Goal: Task Accomplishment & Management: Complete application form

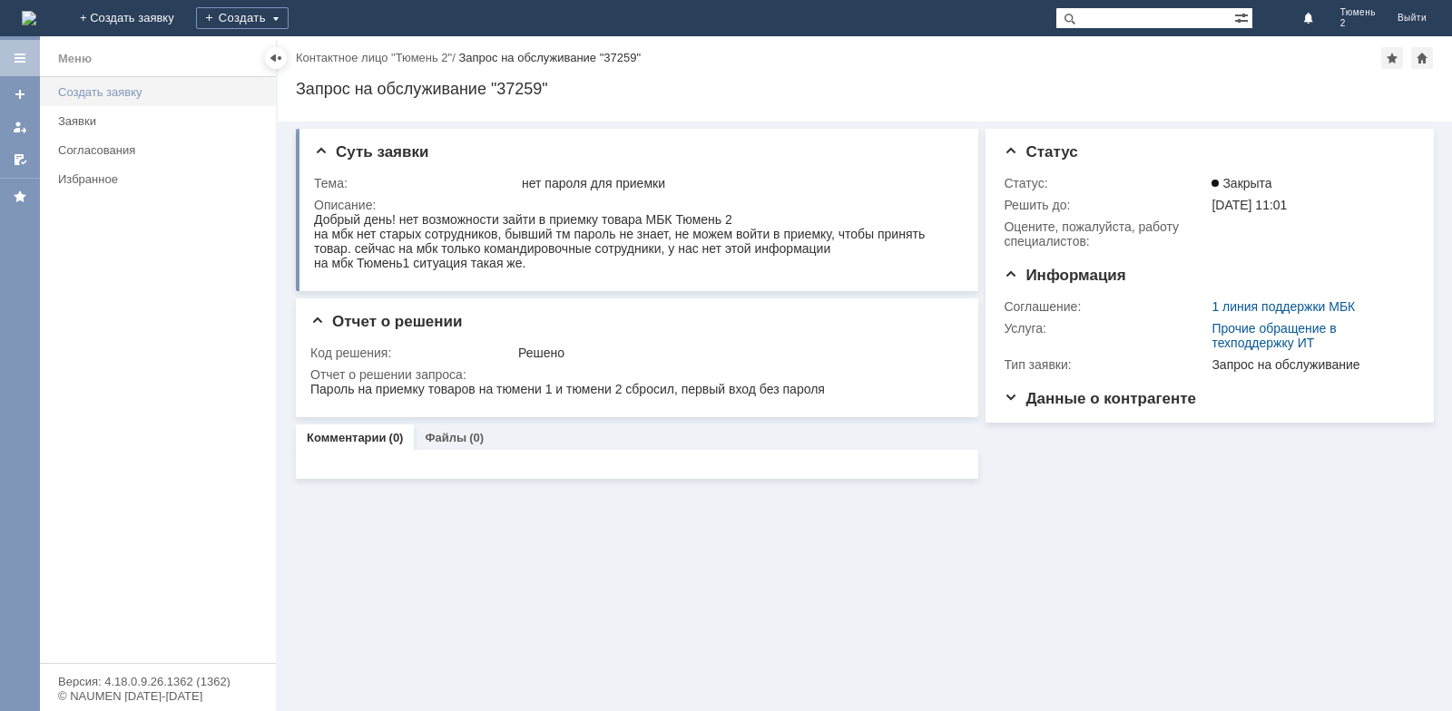
click at [189, 93] on div "Создать заявку" at bounding box center [161, 92] width 207 height 14
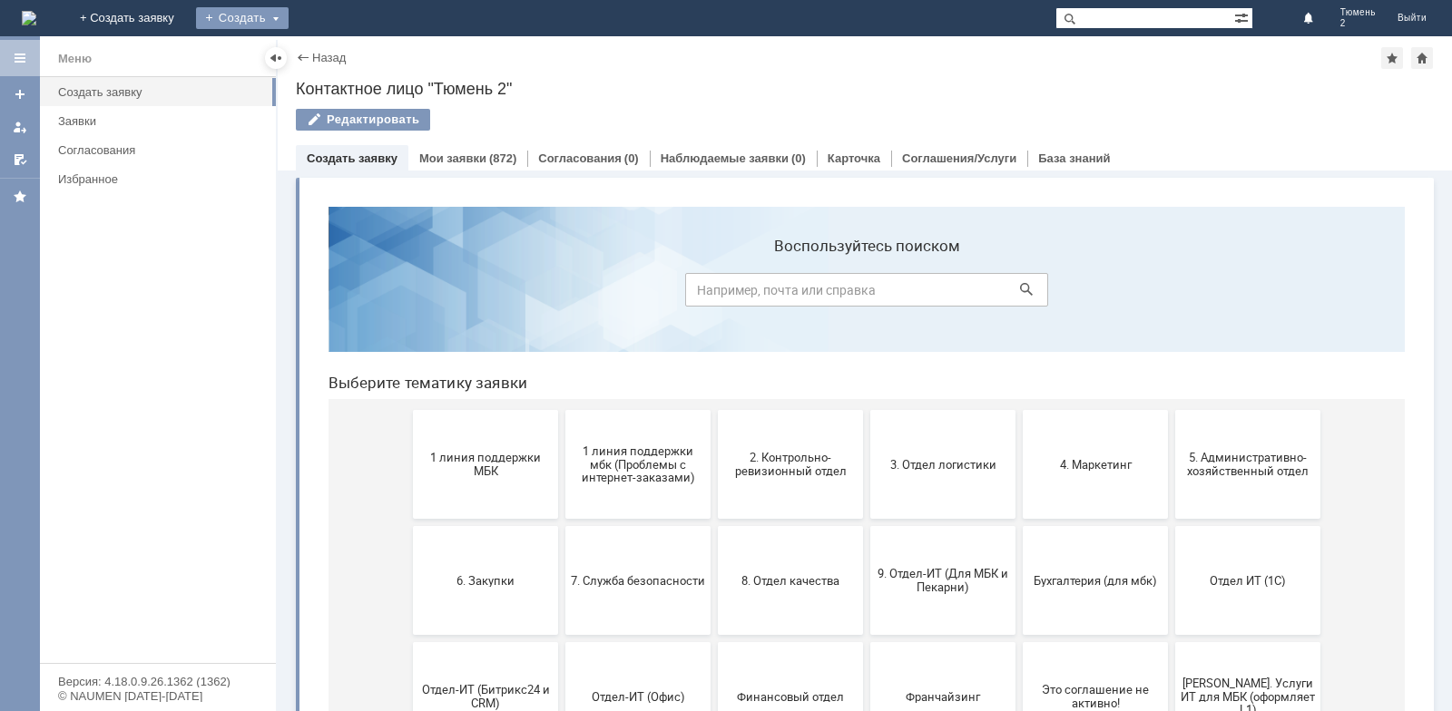
click at [289, 12] on div "Создать" at bounding box center [242, 18] width 93 height 22
click at [338, 60] on link "Заявка" at bounding box center [269, 55] width 138 height 22
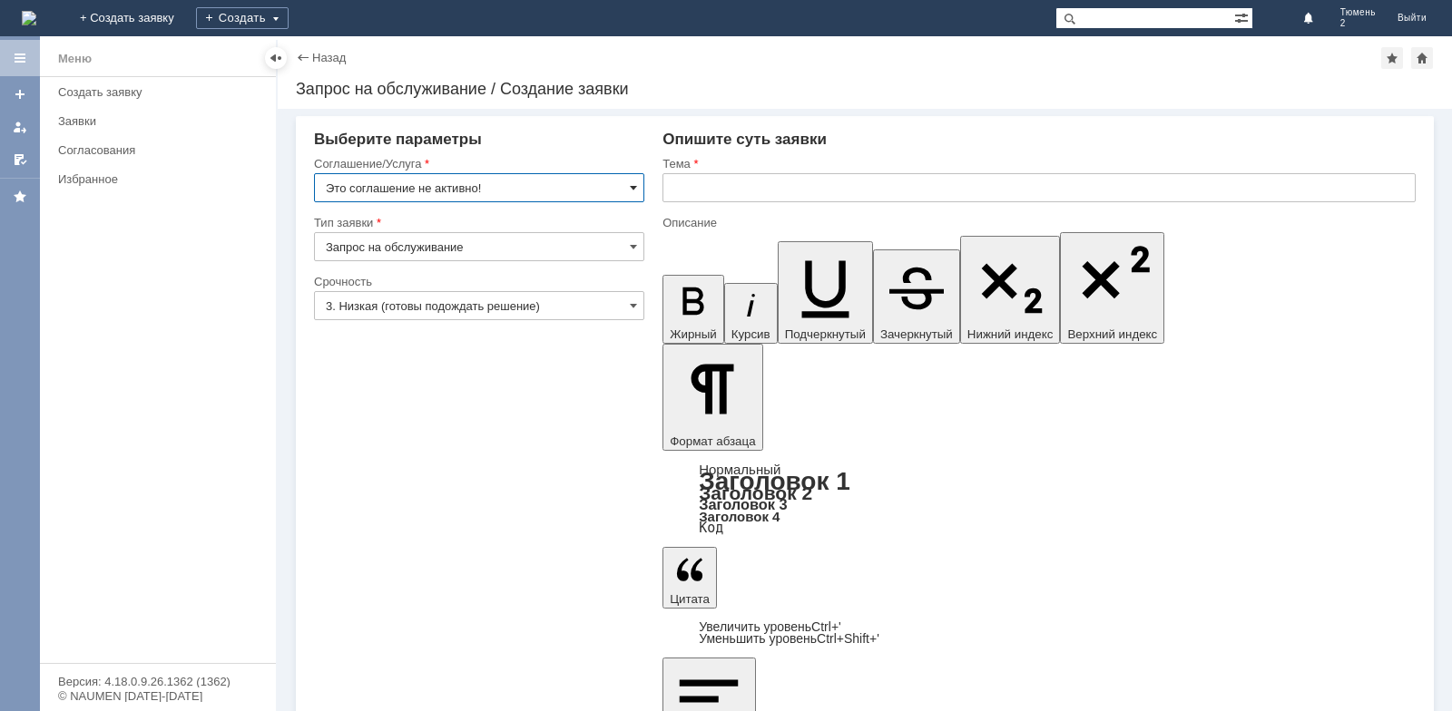
click at [632, 184] on span at bounding box center [633, 188] width 7 height 15
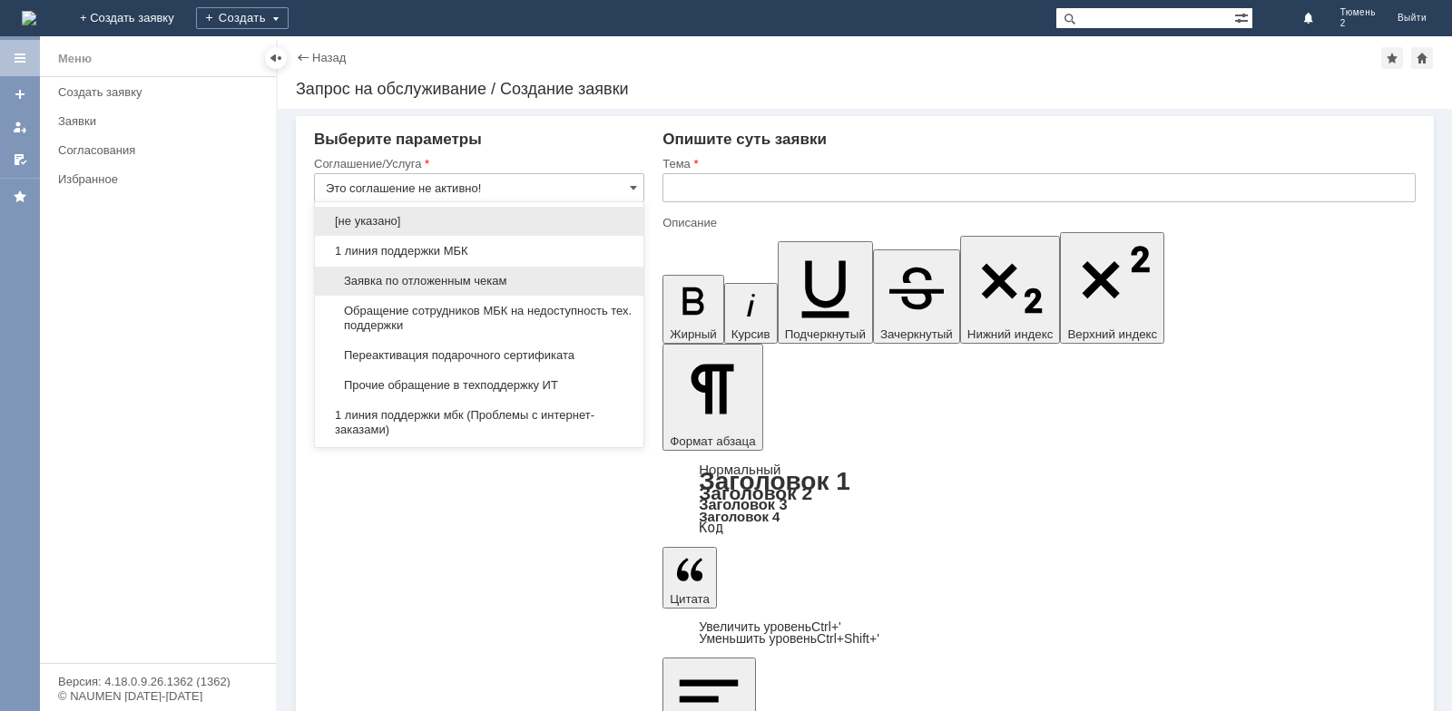
click at [456, 278] on span "Заявка по отложенным чекам" at bounding box center [479, 281] width 307 height 15
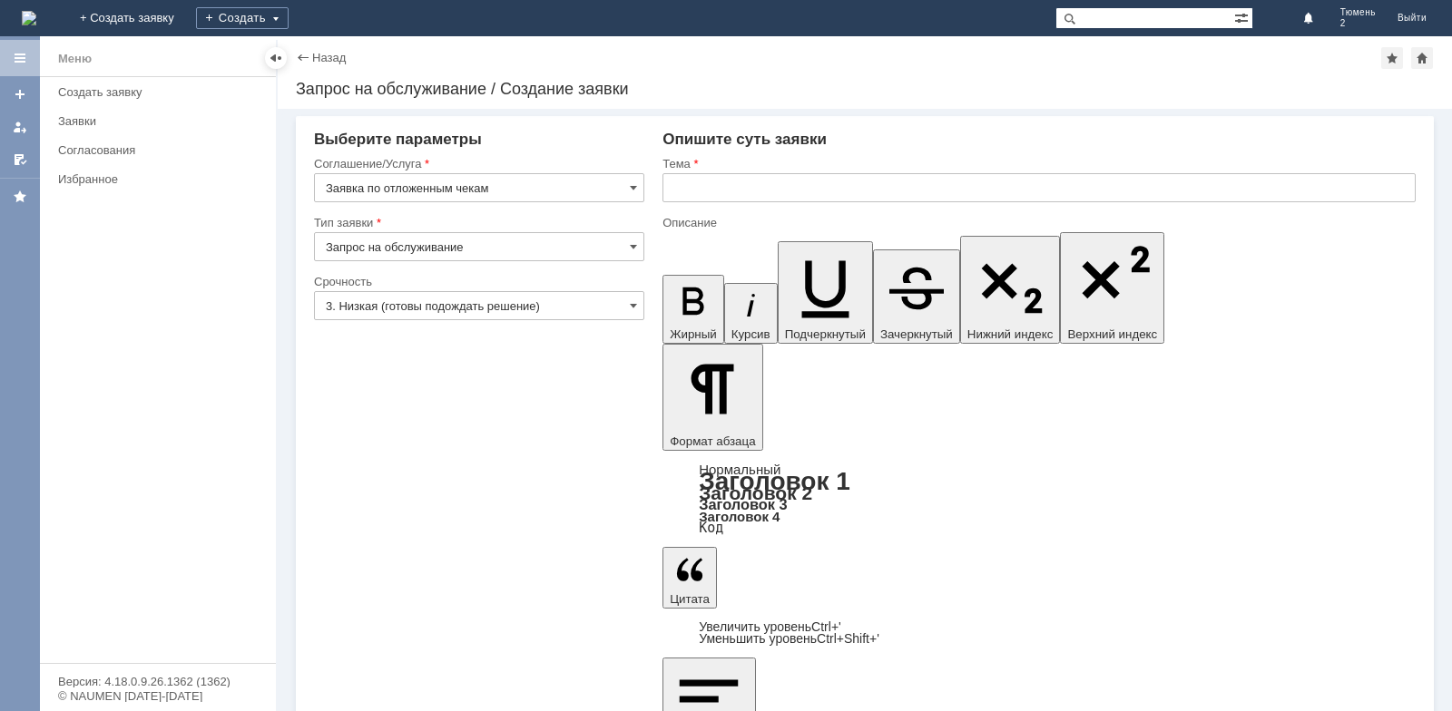
type input "Заявка по отложенным чекам"
click at [692, 190] on input "text" at bounding box center [1038, 187] width 753 height 29
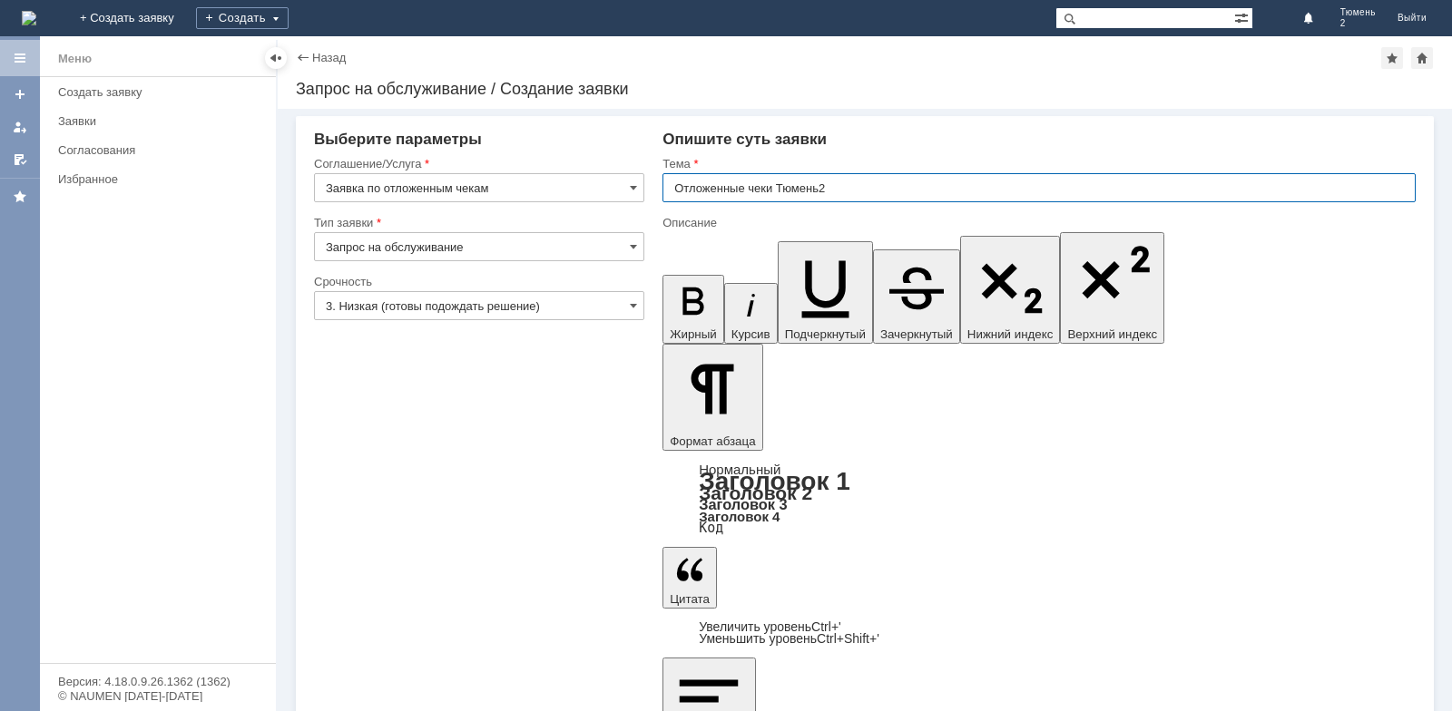
type input "Отложенные чеки Тюмень2"
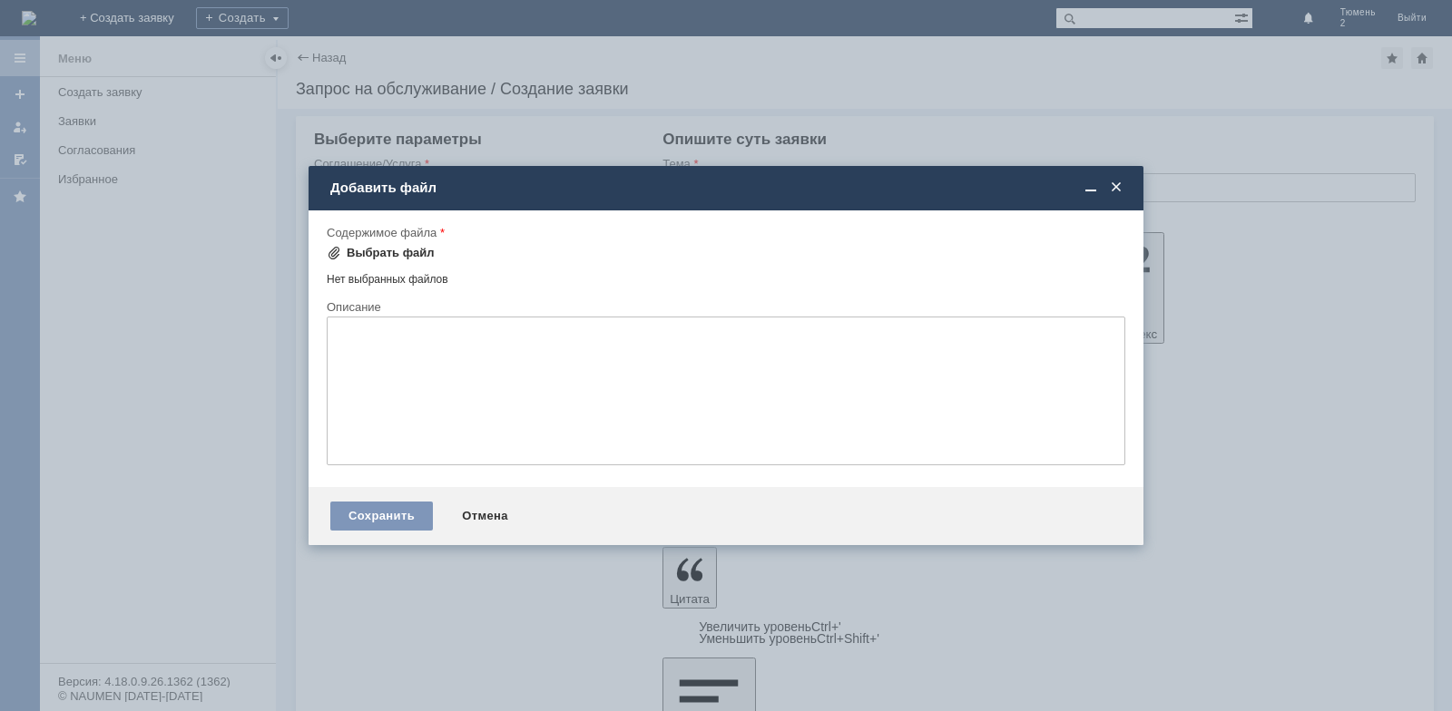
click at [402, 254] on div "Выбрать файл" at bounding box center [391, 253] width 88 height 15
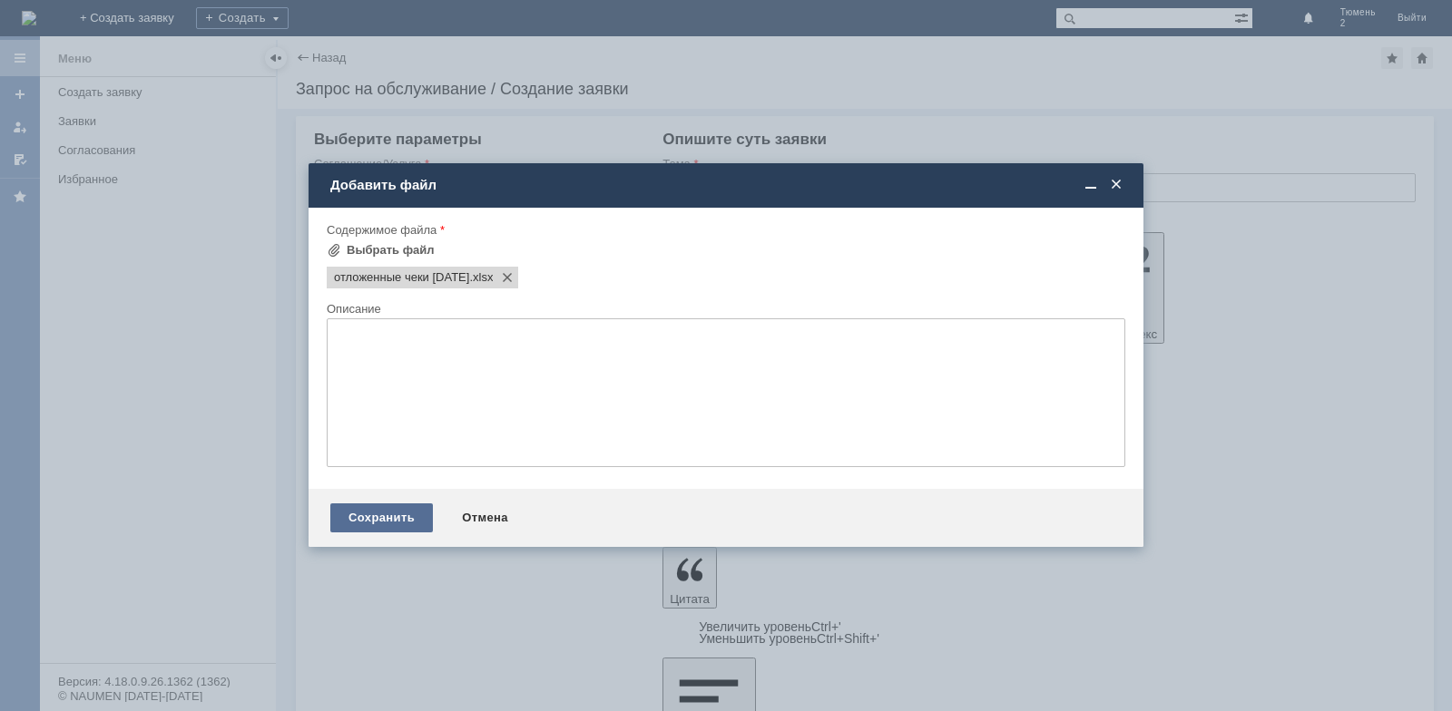
click at [397, 517] on div "Сохранить" at bounding box center [381, 518] width 103 height 29
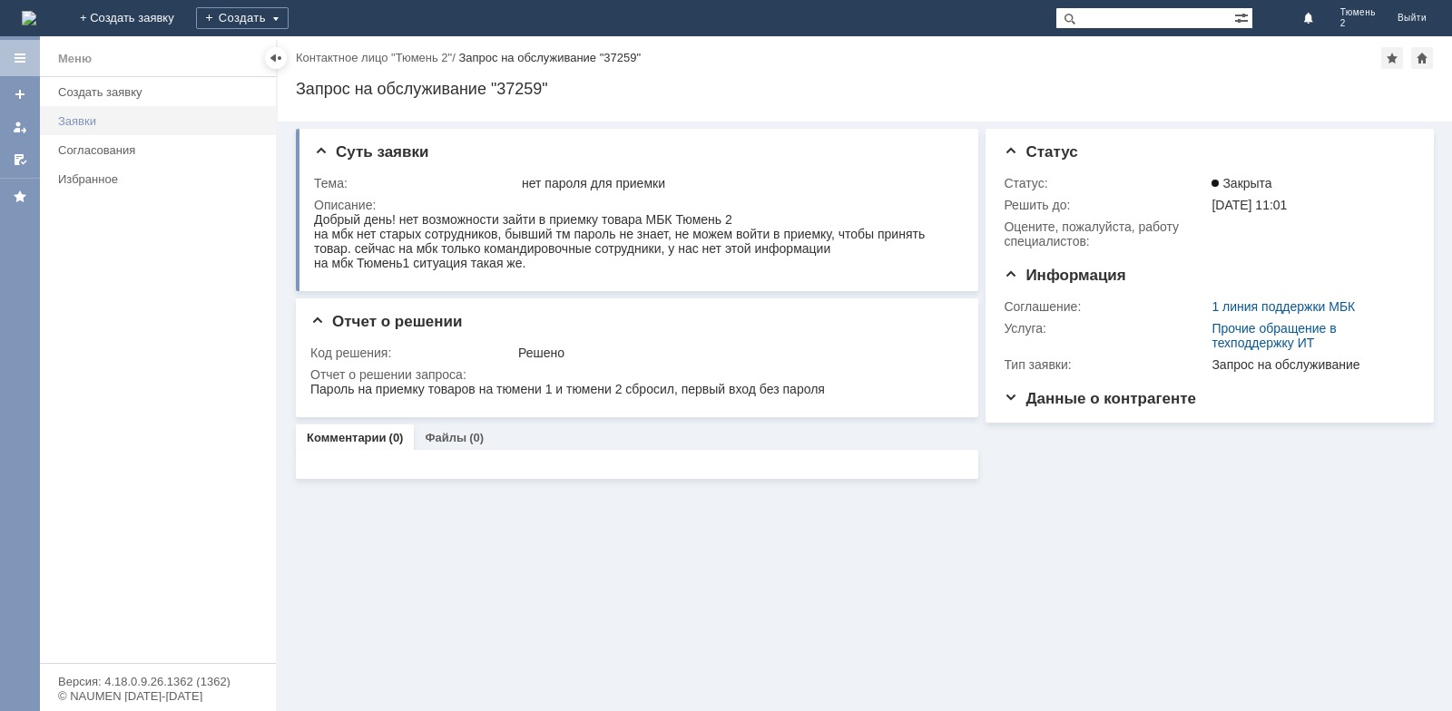
click at [135, 120] on div "Заявки" at bounding box center [161, 121] width 207 height 14
